Goal: Information Seeking & Learning: Learn about a topic

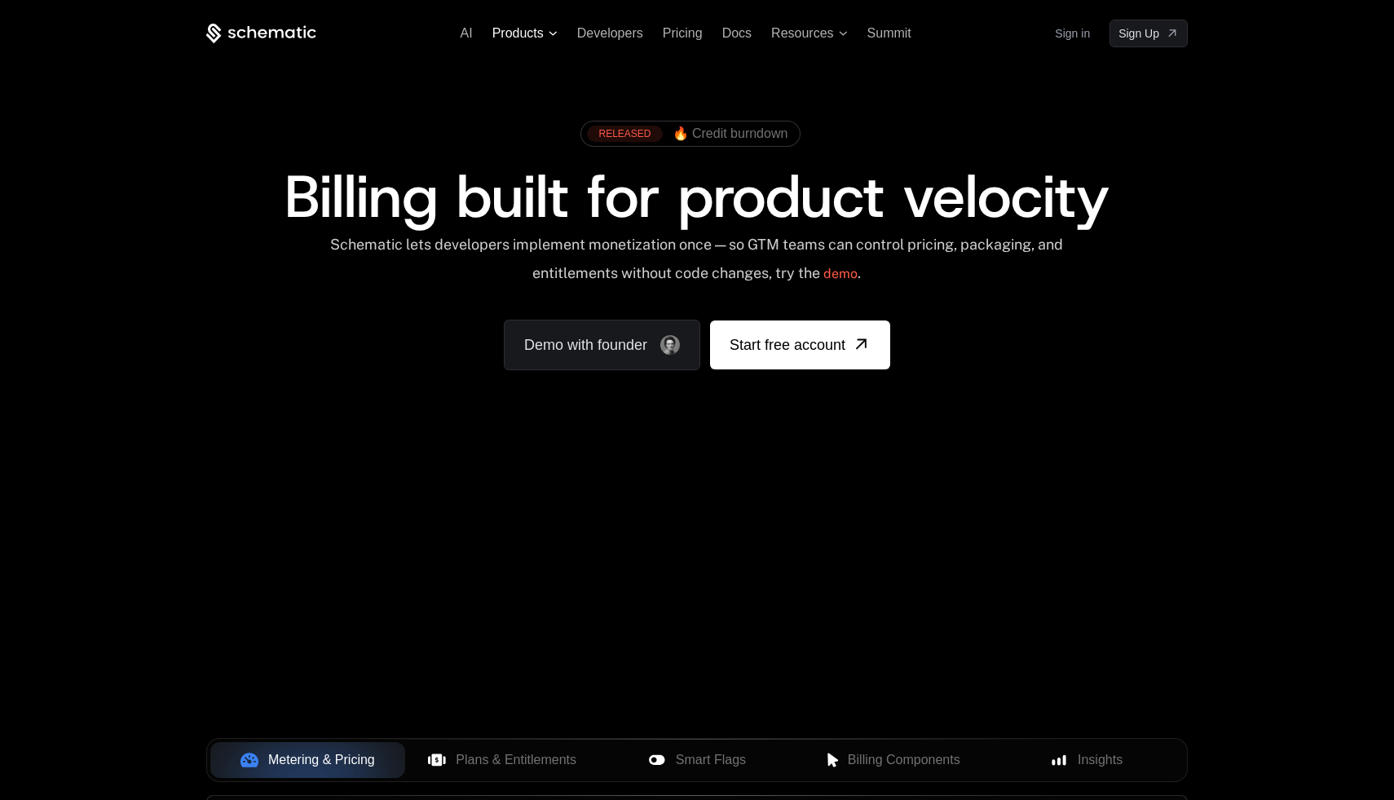
click at [529, 34] on span "Products" at bounding box center [517, 33] width 51 height 15
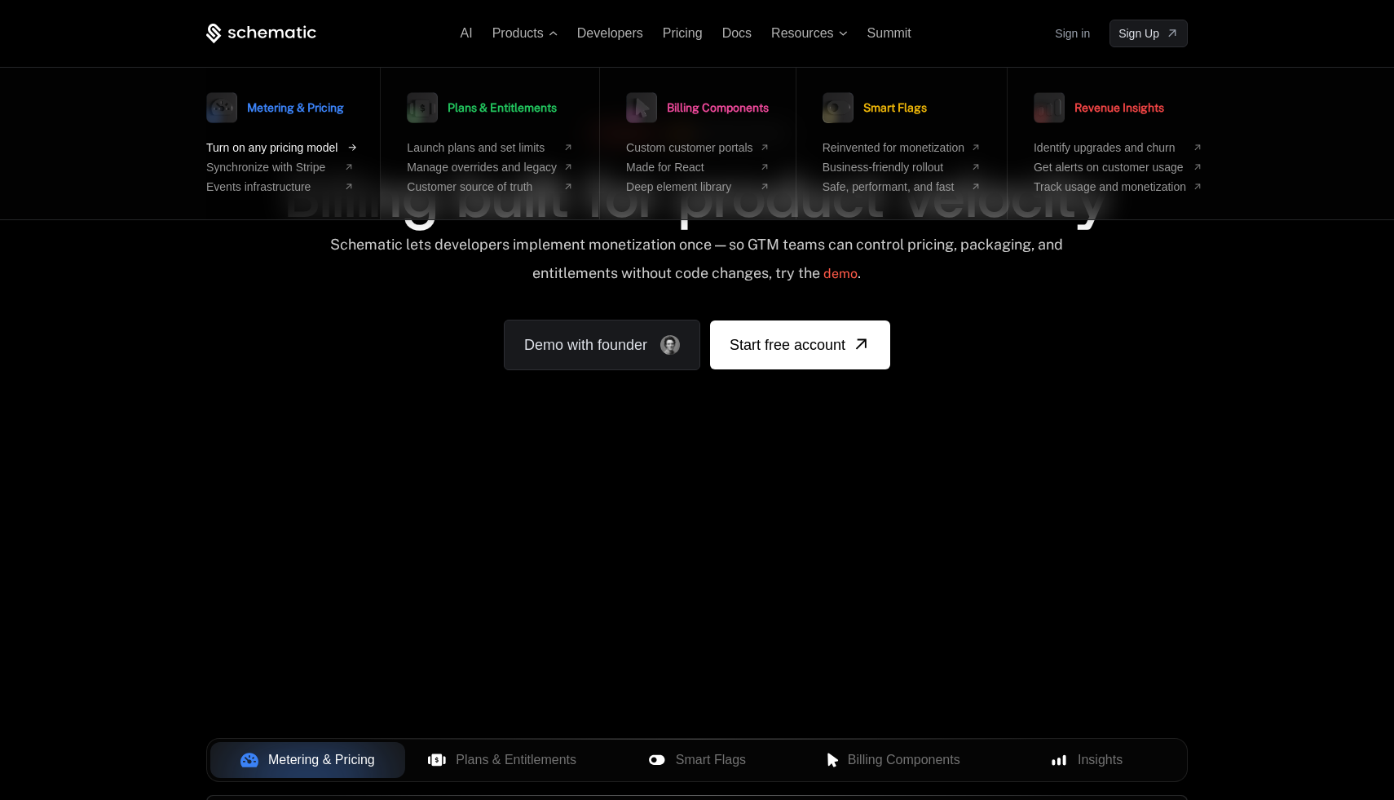
click at [309, 143] on span "Turn on any pricing model" at bounding box center [271, 147] width 131 height 13
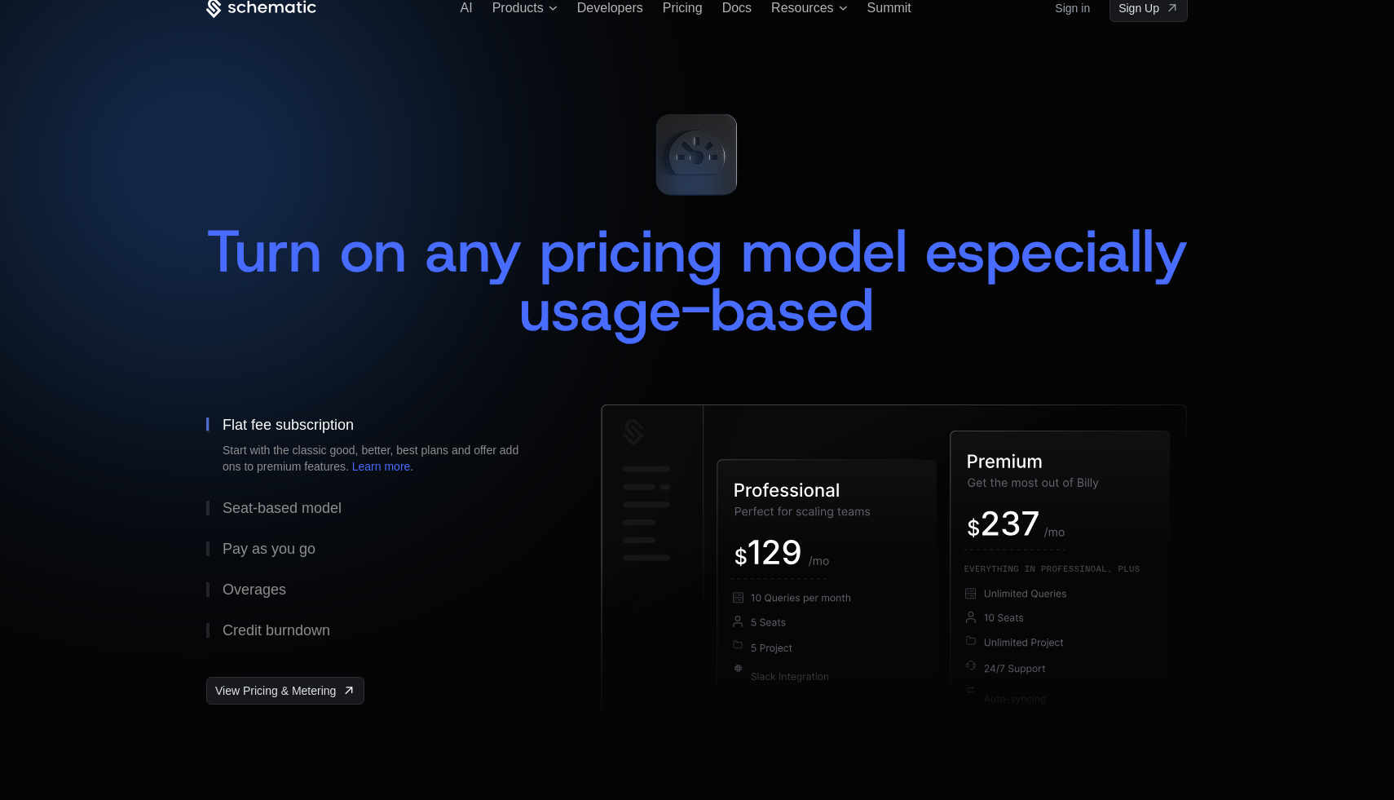
scroll to position [30, 0]
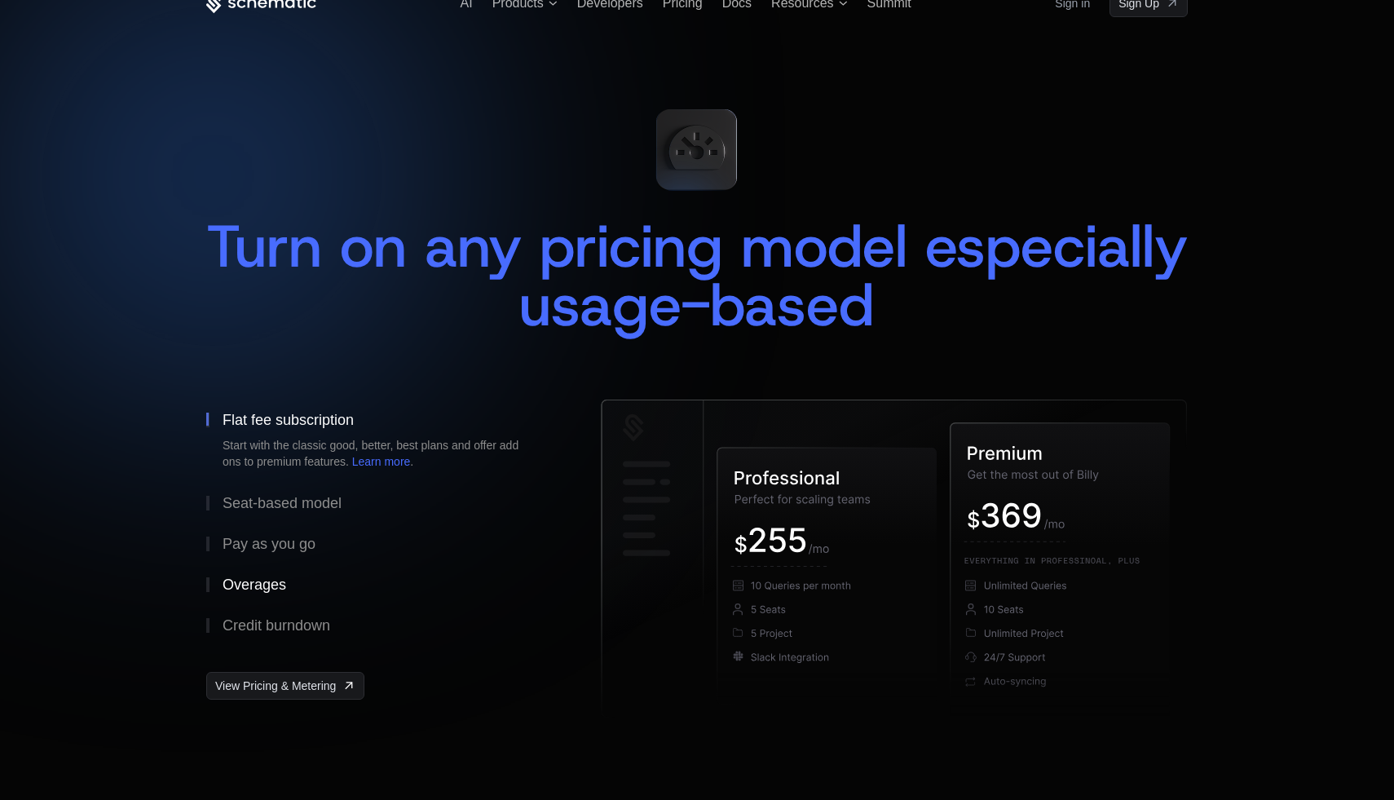
click at [270, 585] on div "Overages" at bounding box center [255, 584] width 64 height 15
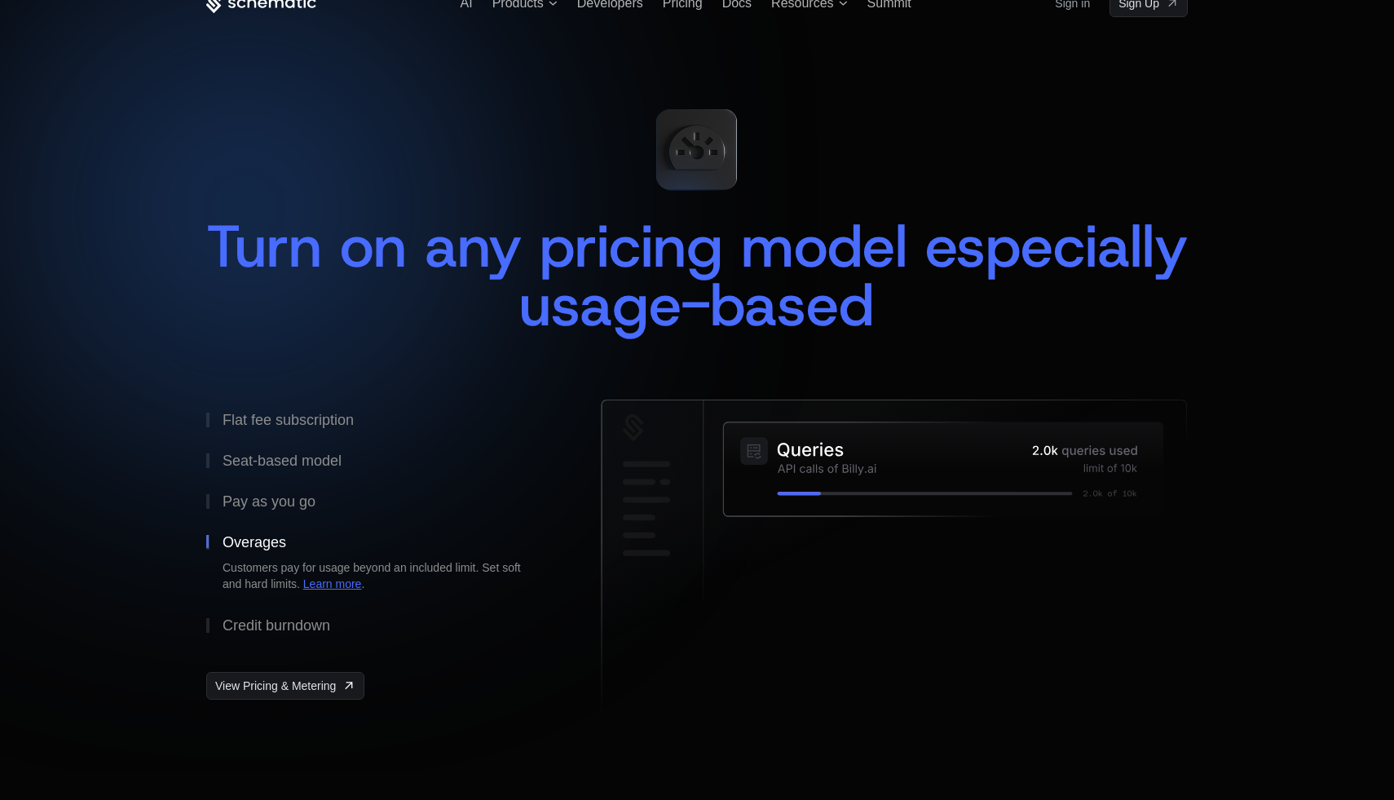
click at [327, 589] on link "Learn more" at bounding box center [332, 583] width 59 height 13
